Goal: Information Seeking & Learning: Learn about a topic

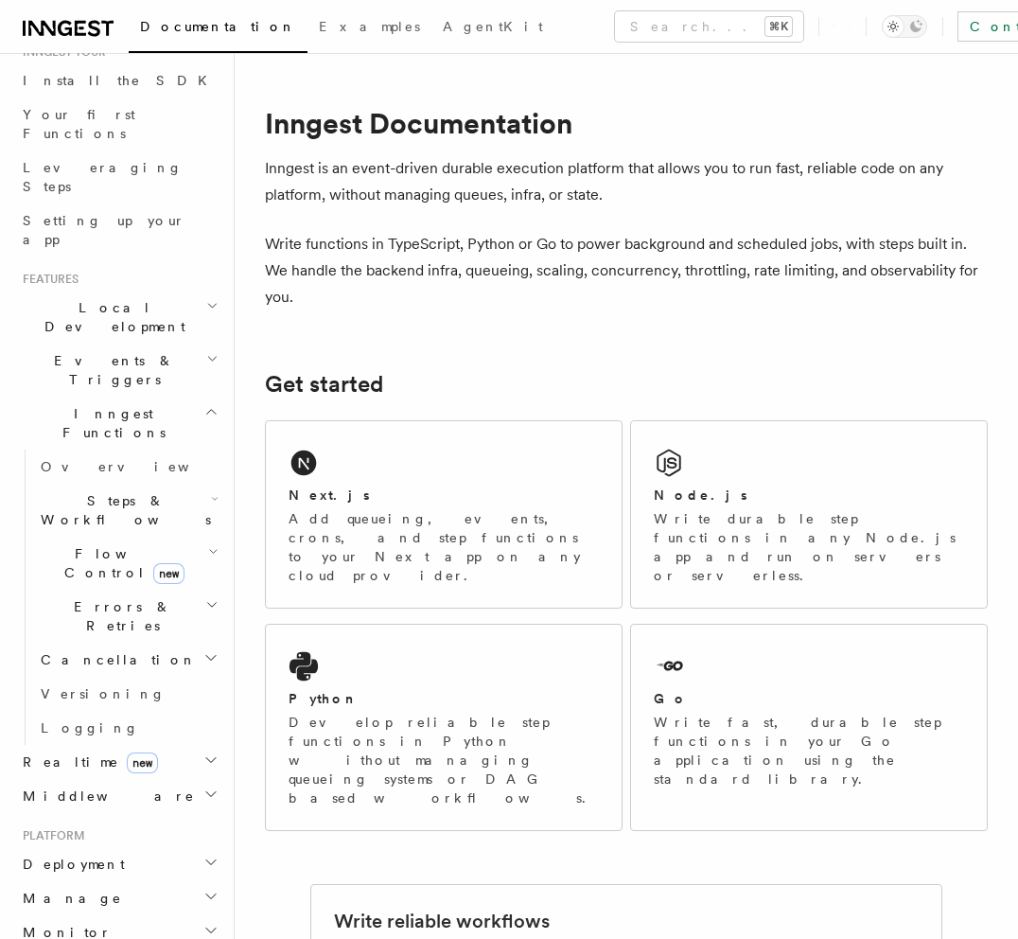
scroll to position [234, 0]
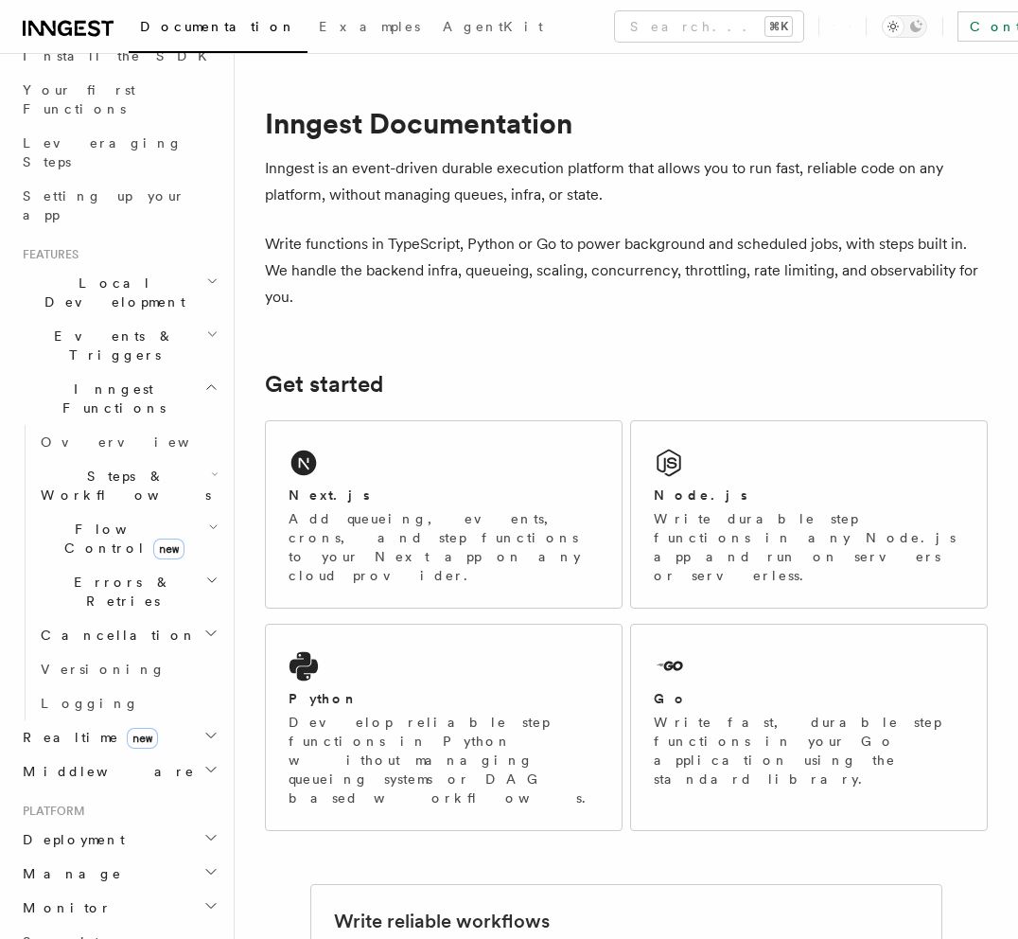
click at [85, 626] on span "Cancellation" at bounding box center [115, 635] width 164 height 19
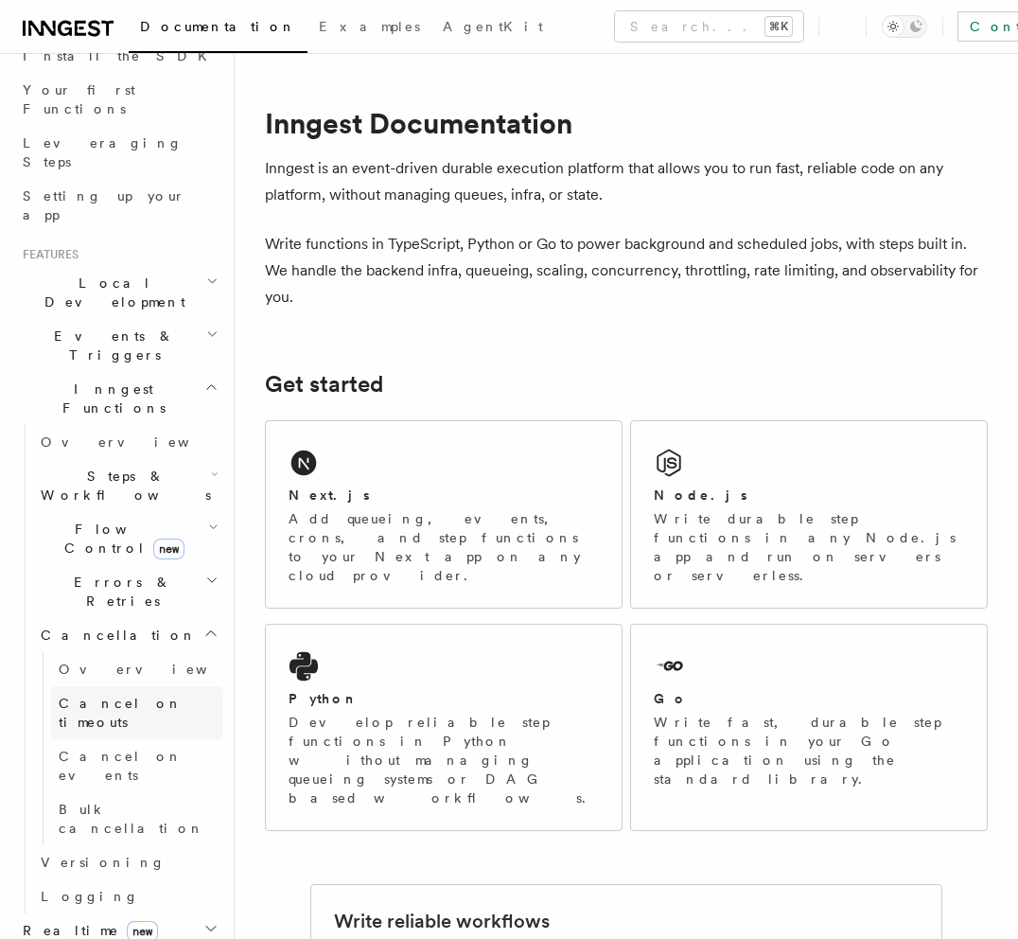
click at [75, 696] on span "Cancel on timeouts" at bounding box center [121, 713] width 124 height 34
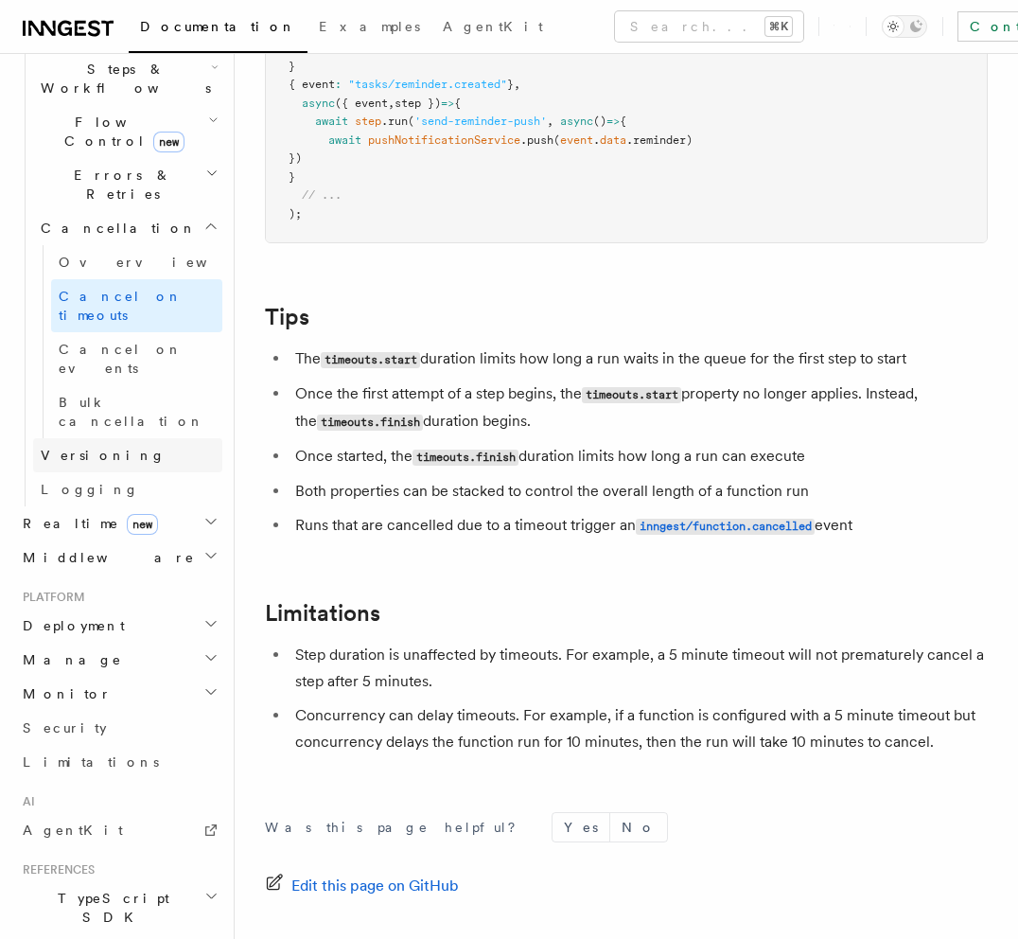
scroll to position [712, 0]
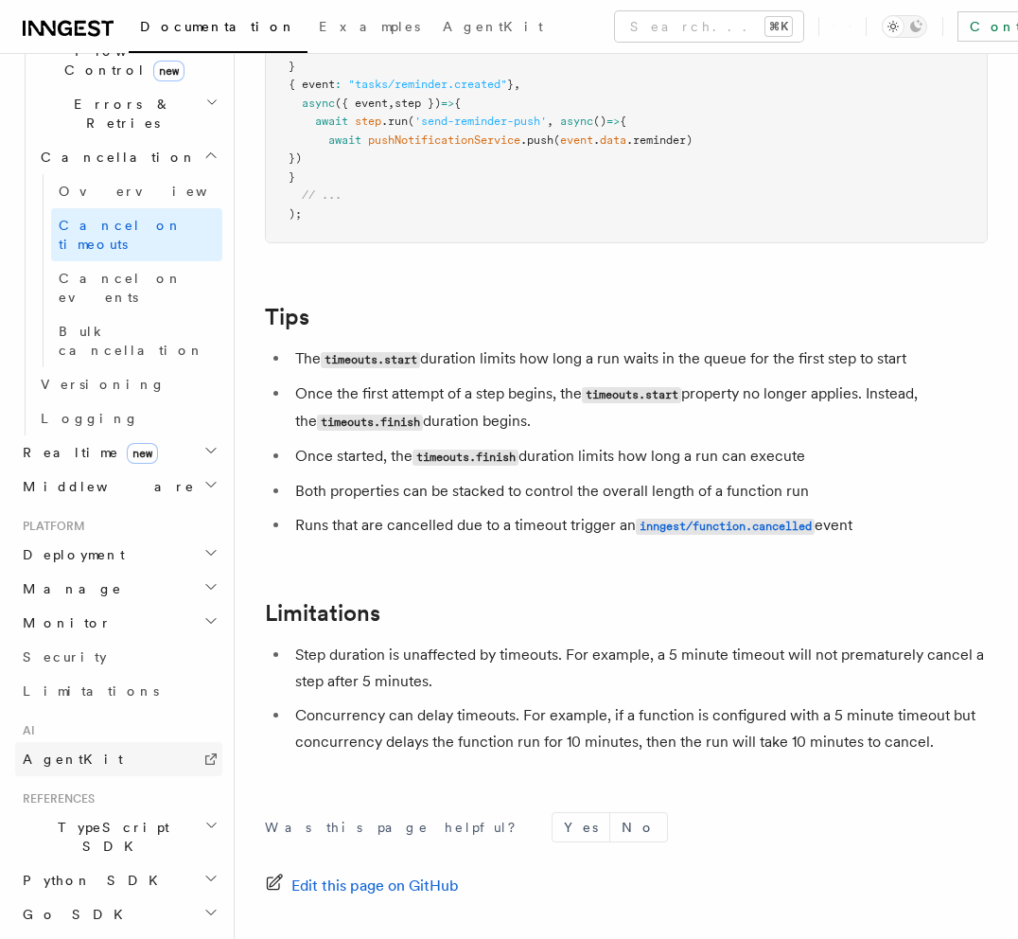
click at [80, 742] on link "AgentKit" at bounding box center [118, 759] width 207 height 34
click at [100, 538] on h2 "Deployment" at bounding box center [118, 555] width 207 height 34
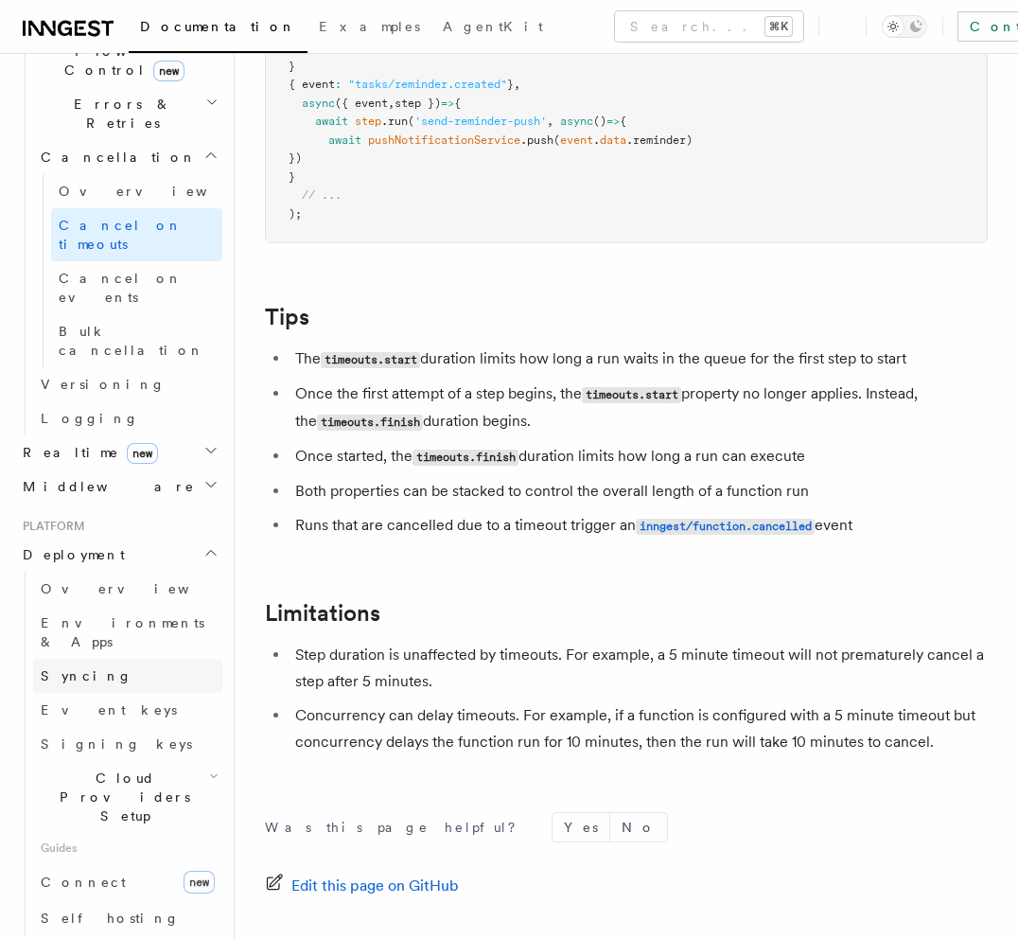
click at [72, 668] on span "Syncing" at bounding box center [87, 675] width 92 height 15
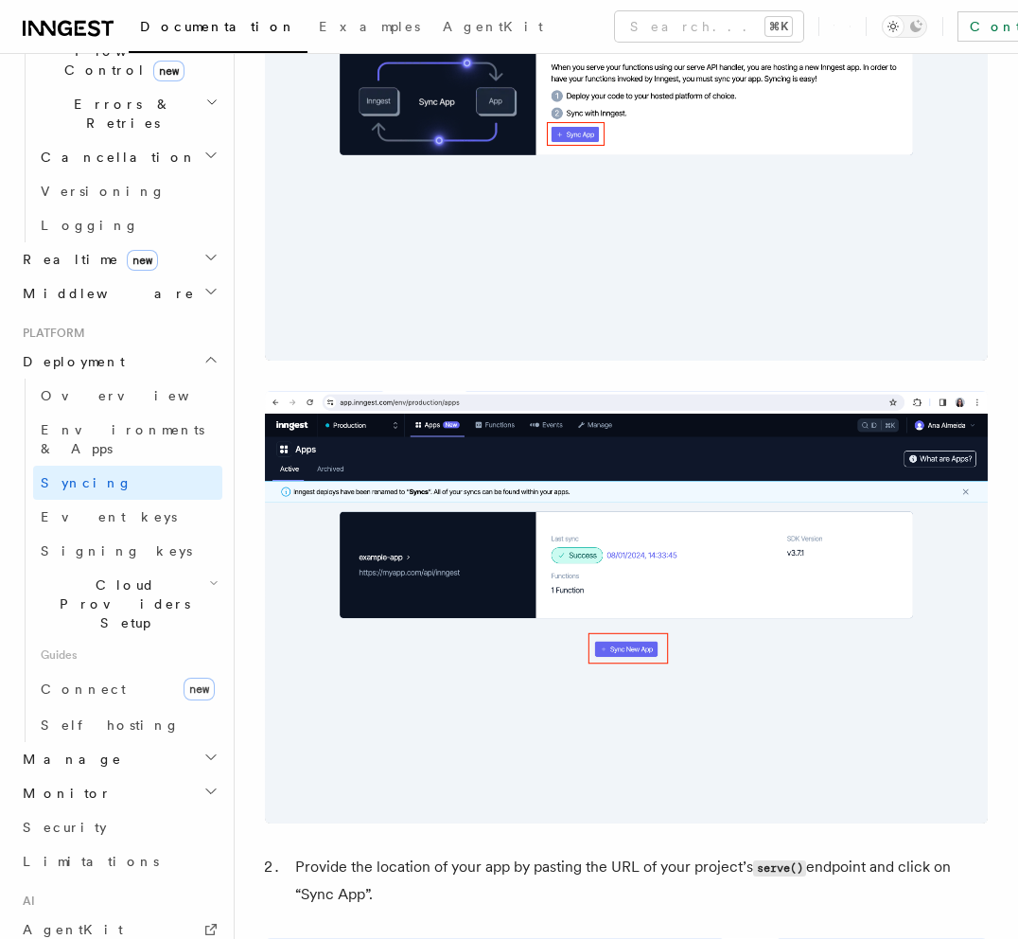
scroll to position [757, 0]
